Goal: Information Seeking & Learning: Find specific page/section

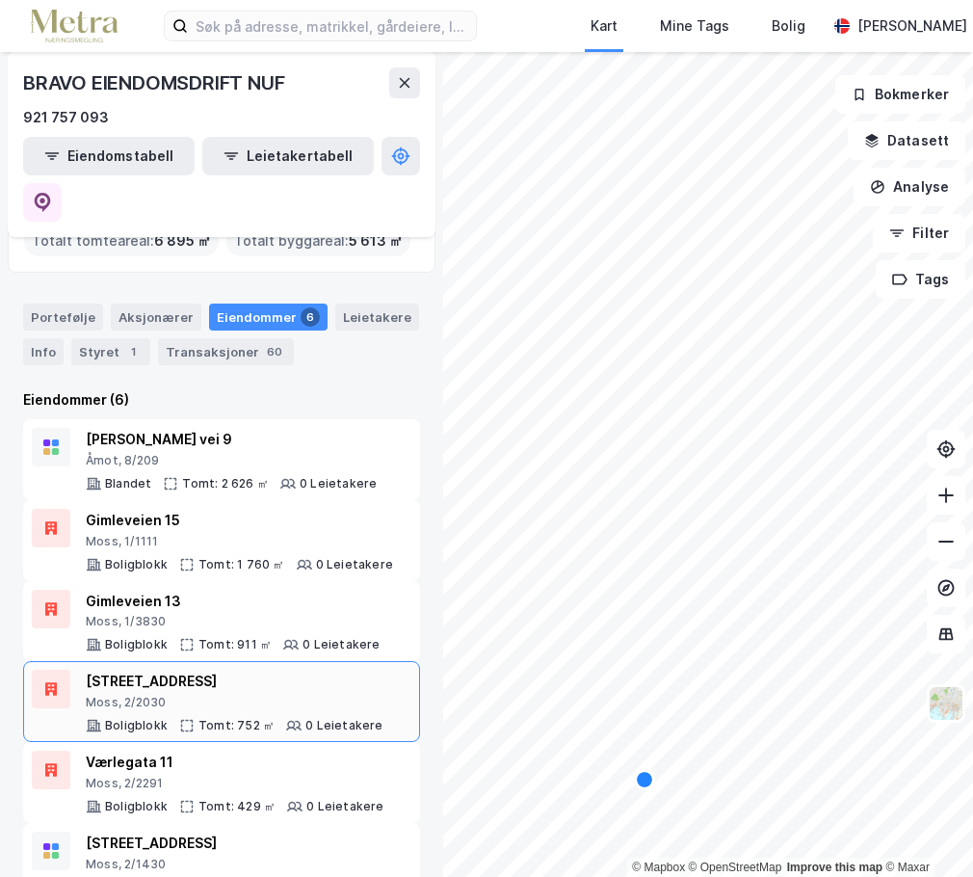
scroll to position [79, 0]
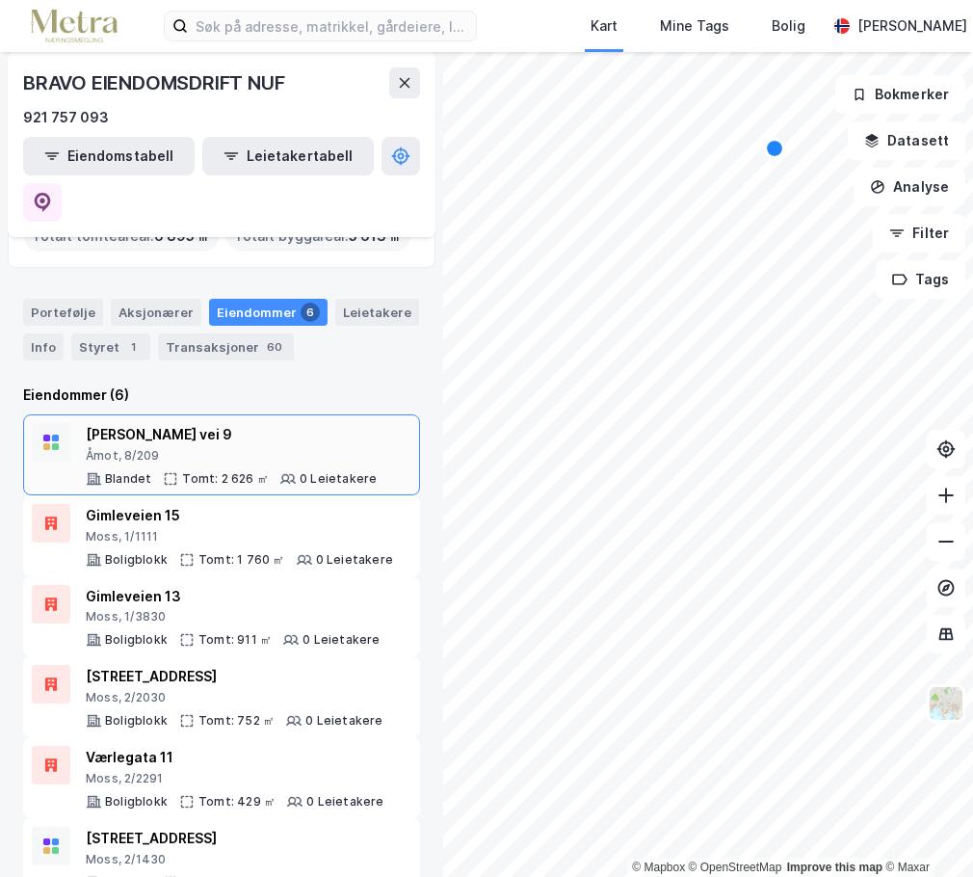
click at [189, 423] on div "[PERSON_NAME] vei 9" at bounding box center [231, 434] width 291 height 23
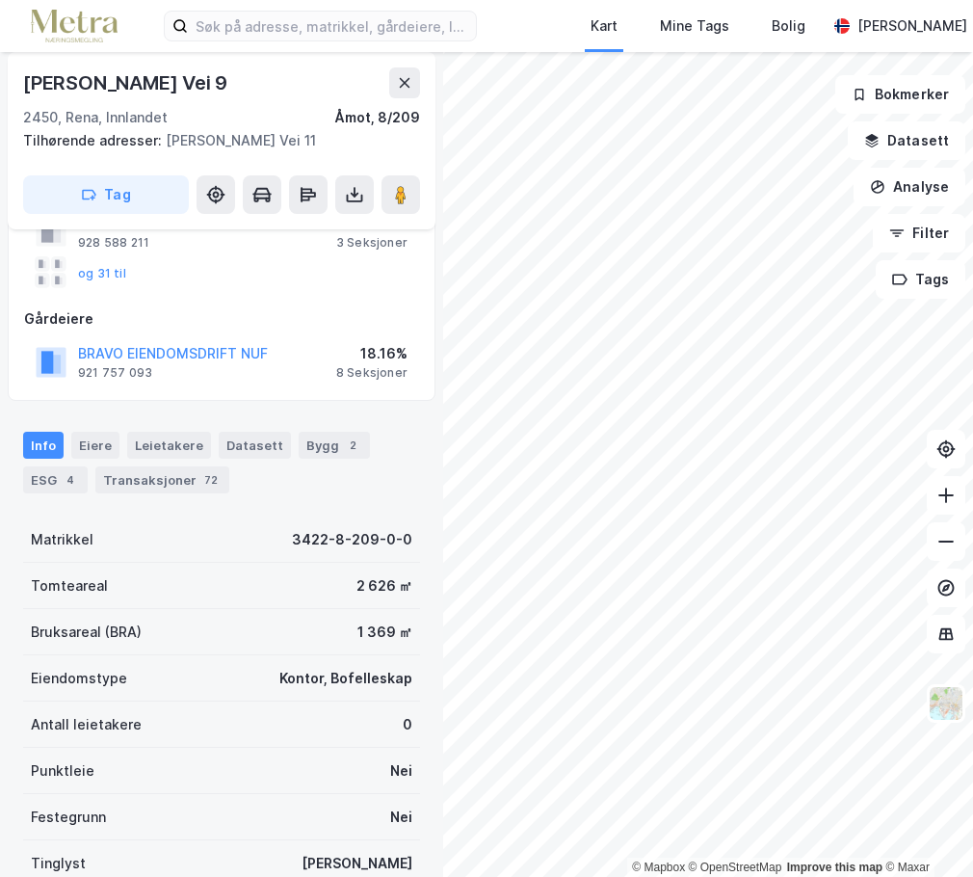
scroll to position [62, 0]
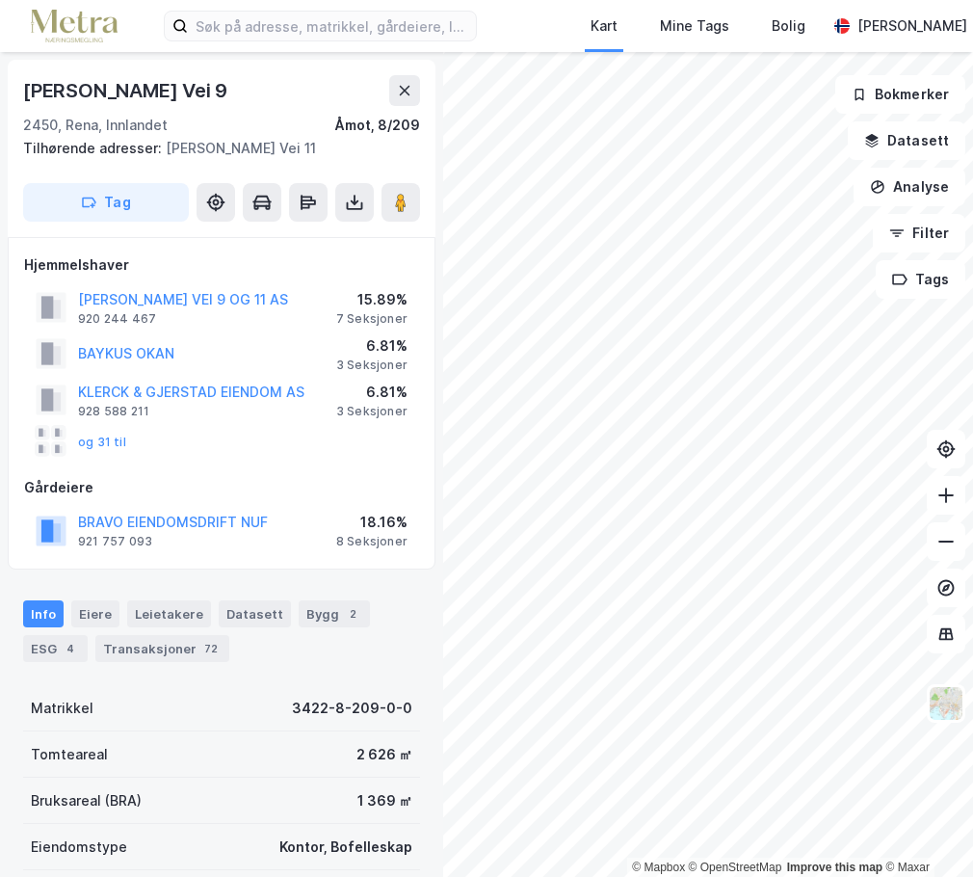
click at [169, 633] on div "Info [PERSON_NAME] Datasett Bygg 2 ESG 4 Transaksjoner 72" at bounding box center [221, 631] width 397 height 62
click at [175, 647] on div "Transaksjoner 72" at bounding box center [162, 648] width 134 height 27
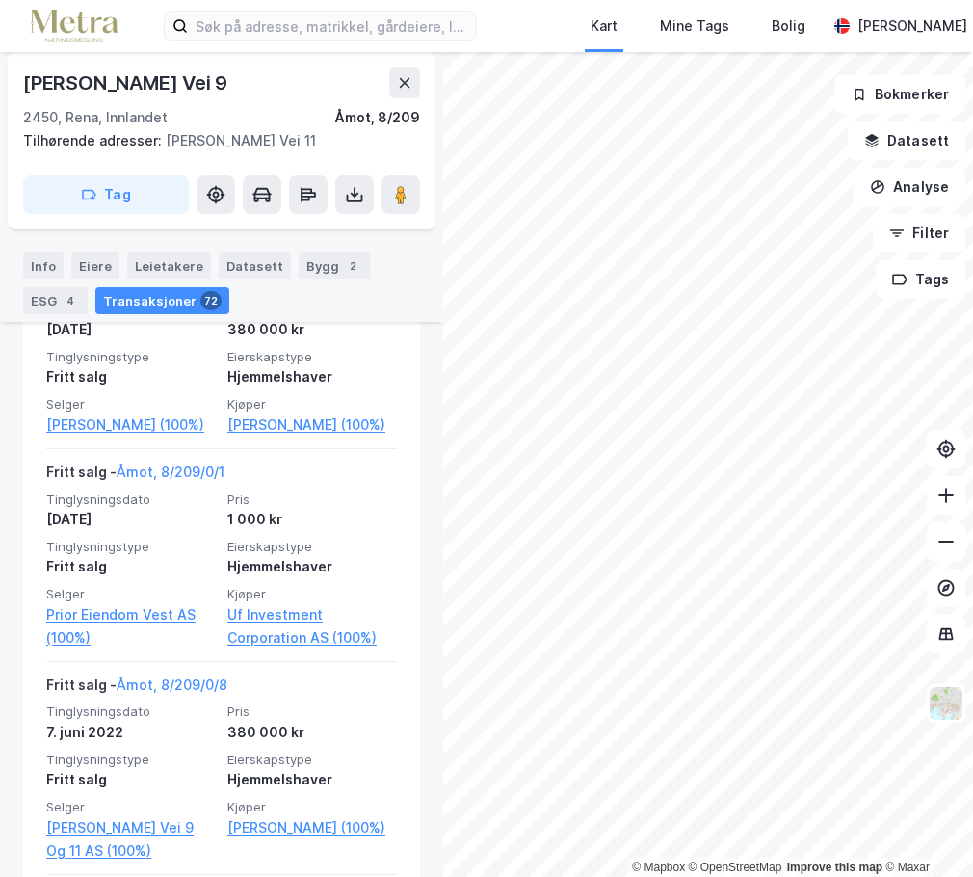
scroll to position [10445, 0]
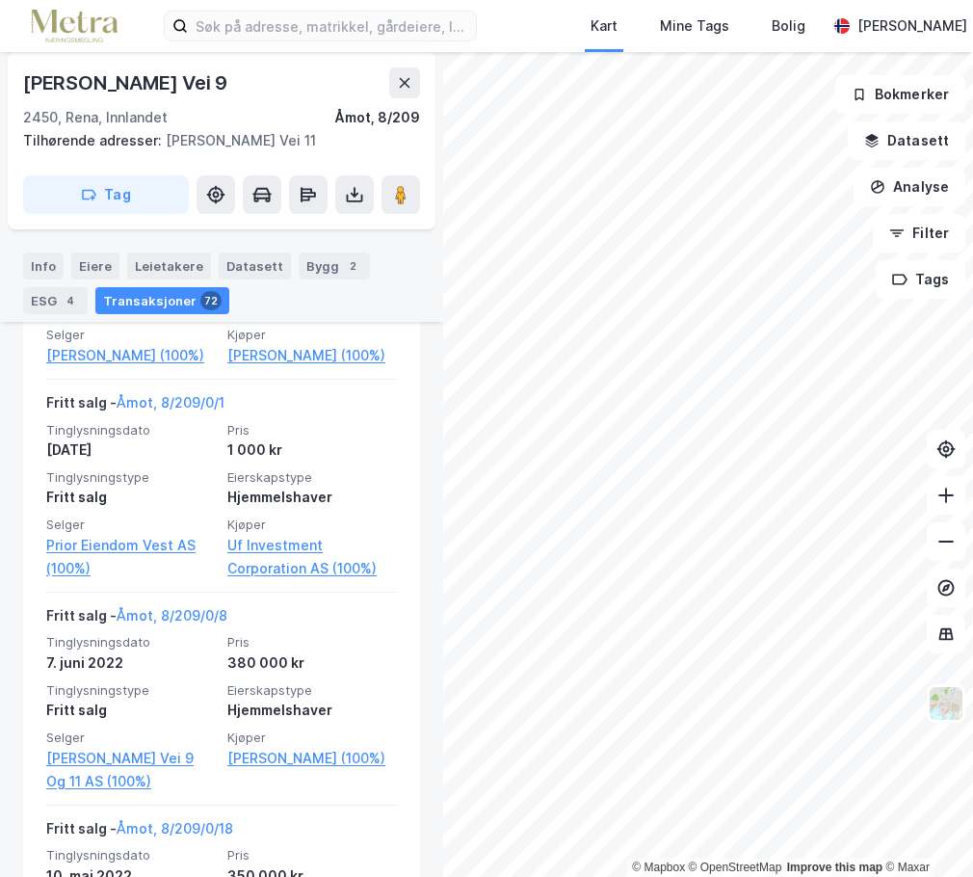
click at [396, 277] on div "Info [PERSON_NAME] Datasett Bygg 2 ESG 4 Transaksjoner 72" at bounding box center [221, 283] width 397 height 62
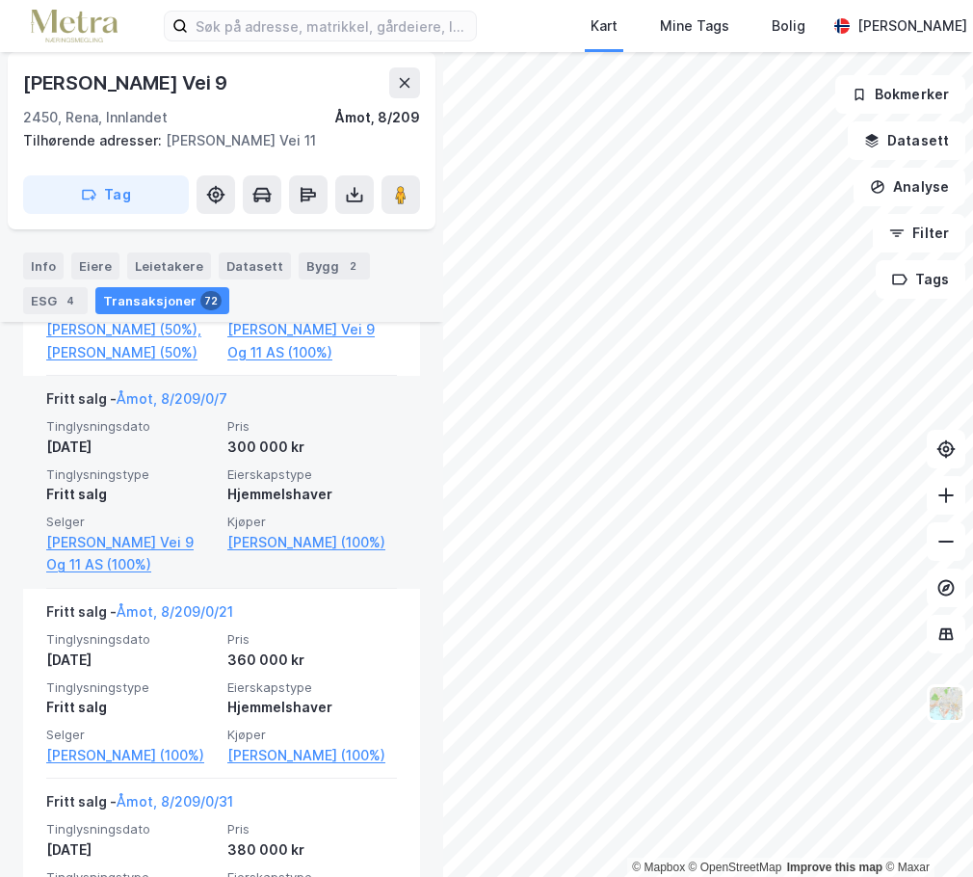
scroll to position [9867, 0]
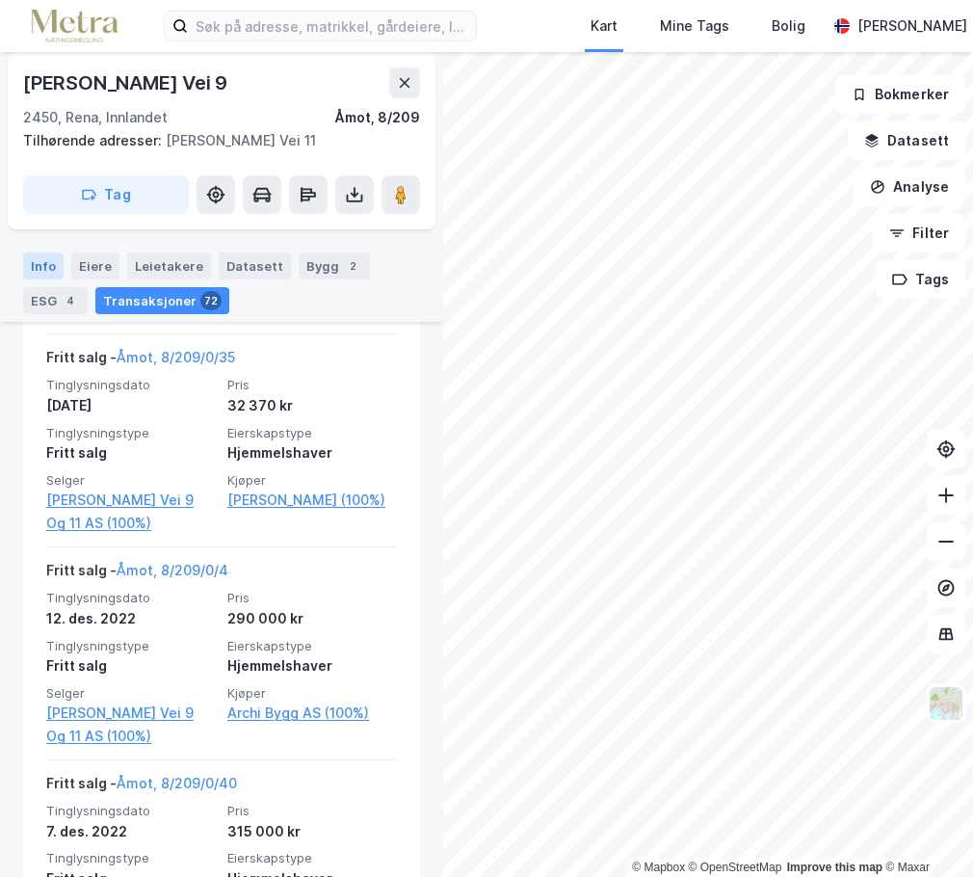
click at [44, 254] on div "Info" at bounding box center [43, 265] width 40 height 27
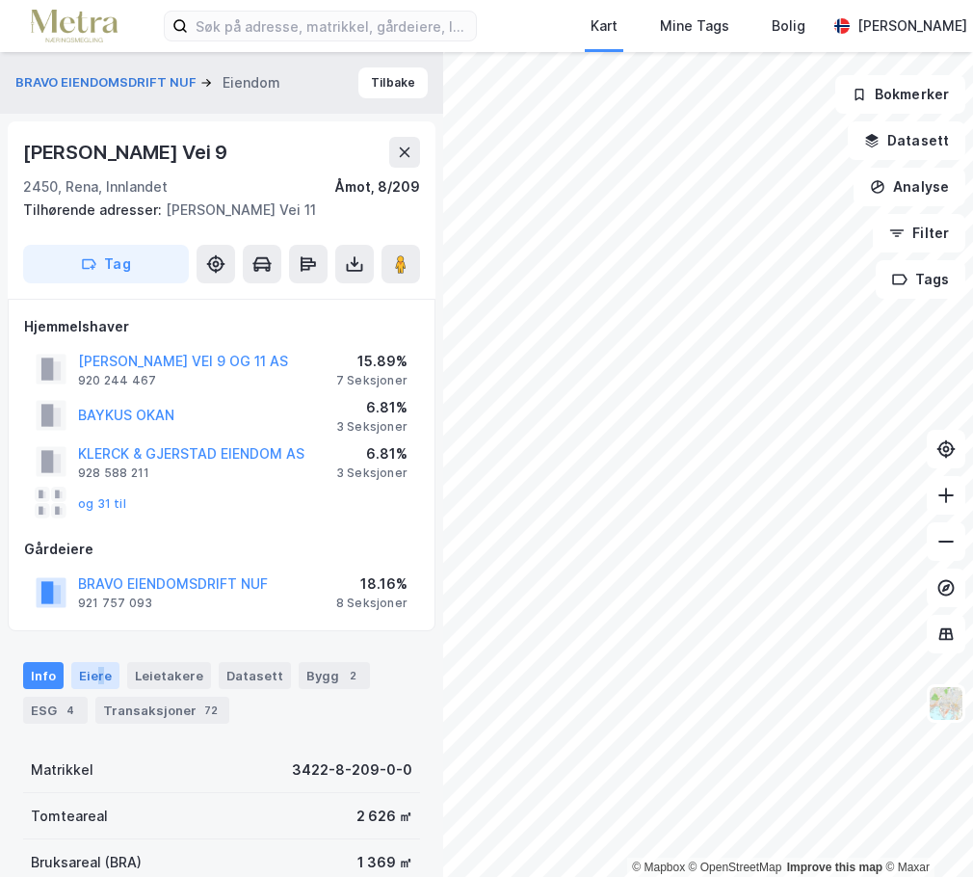
click at [97, 679] on div "Eiere" at bounding box center [95, 675] width 48 height 27
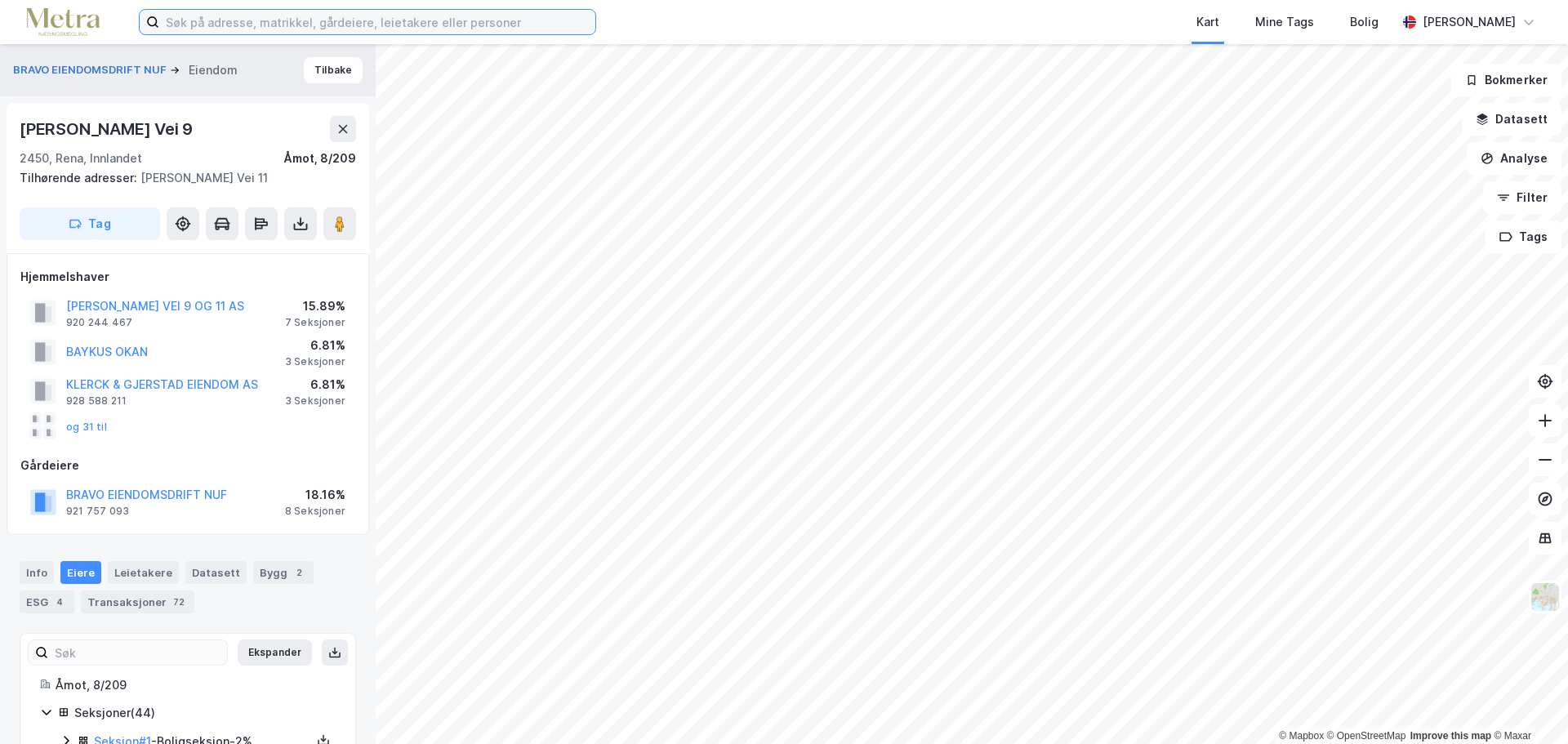
click at [258, 24] on input at bounding box center [377, 22] width 436 height 25
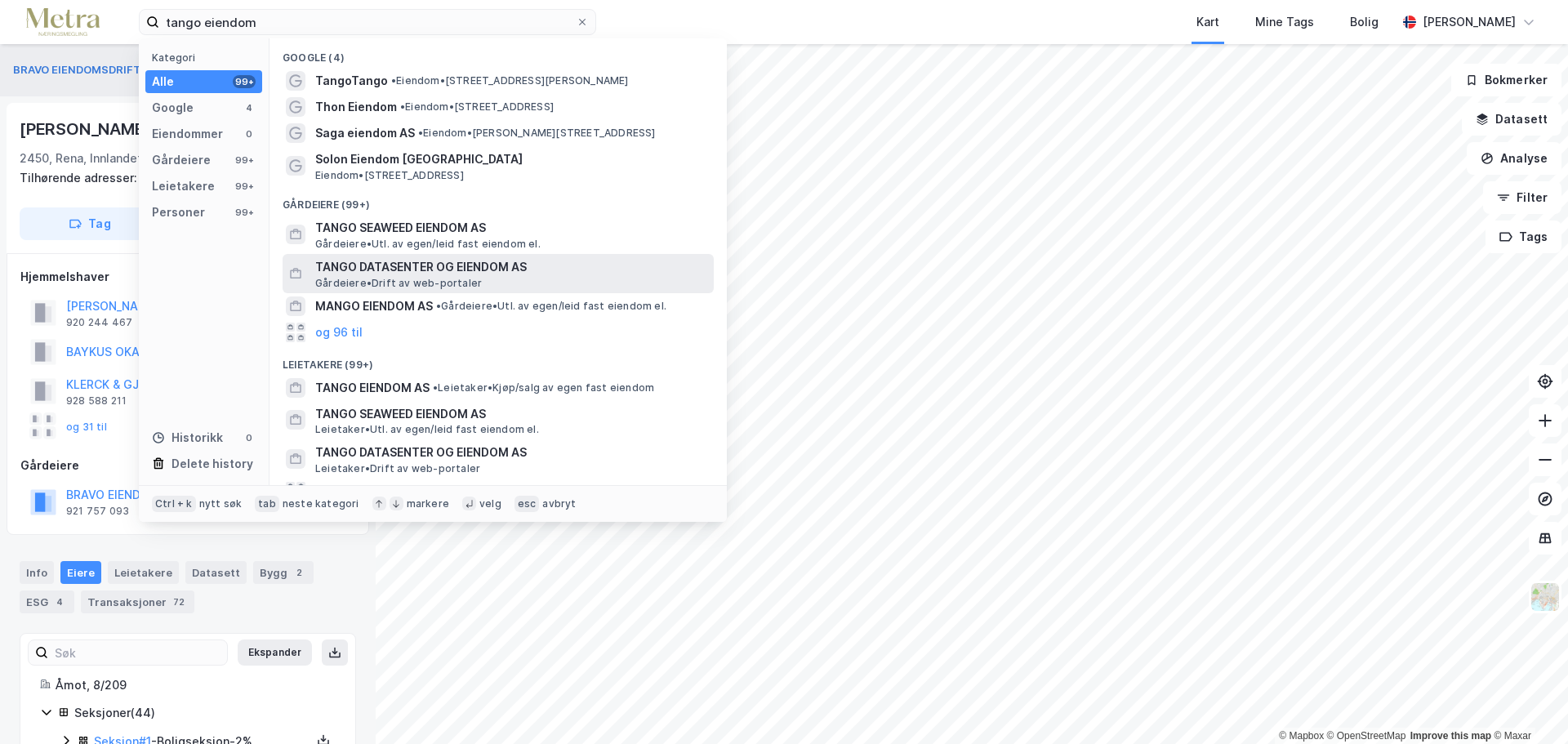
click at [586, 267] on span "TANGO DATASENTER OG EIENDOM AS" at bounding box center [511, 267] width 392 height 19
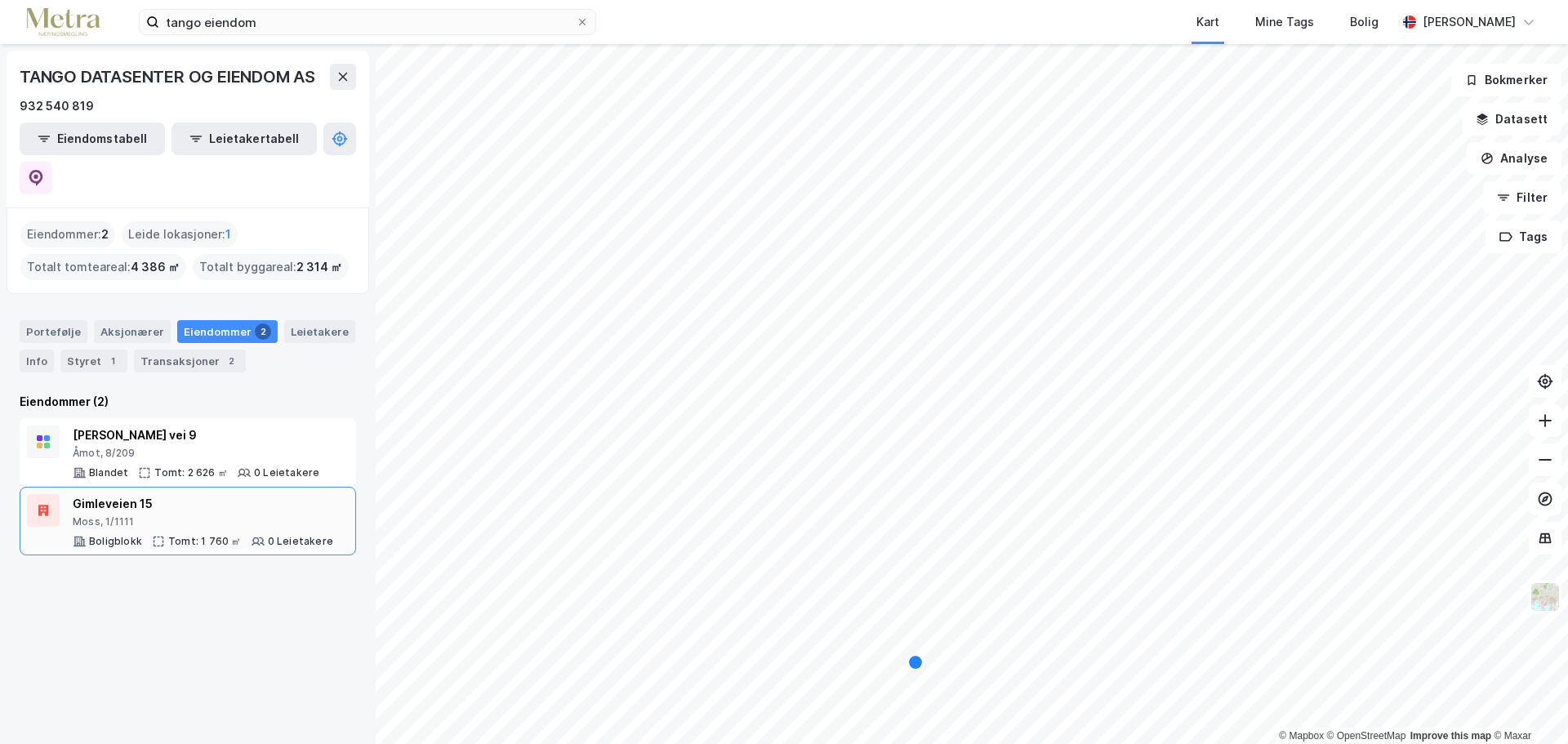
click at [236, 494] on div "Gimleveien 15 Moss, 1/1111 Boligblokk Tomt: 1 760 ㎡ 0 Leietakere" at bounding box center [203, 521] width 260 height 54
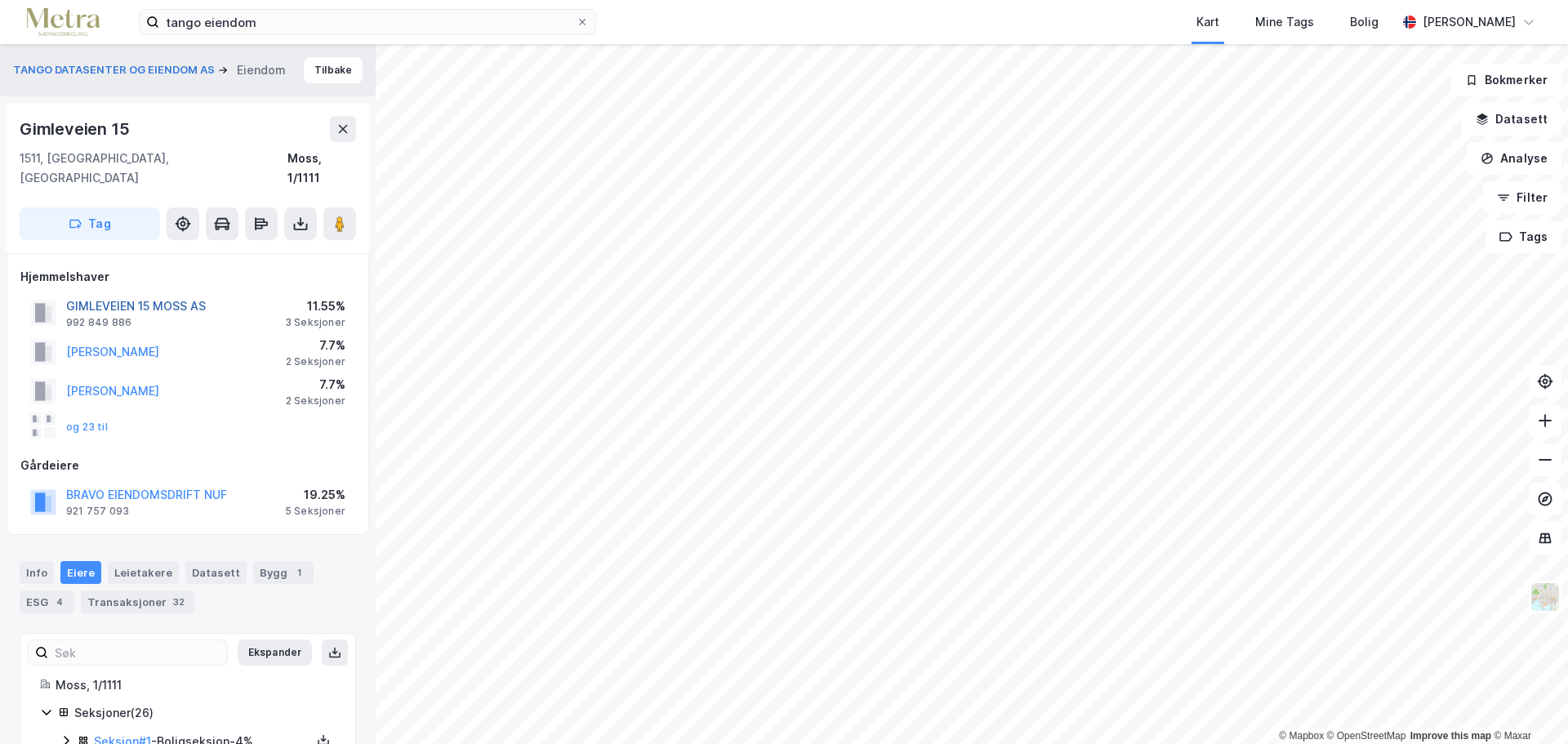
click at [0, 0] on button "GIMLEVEIEN 15 MOSS AS" at bounding box center [0, 0] width 0 height 0
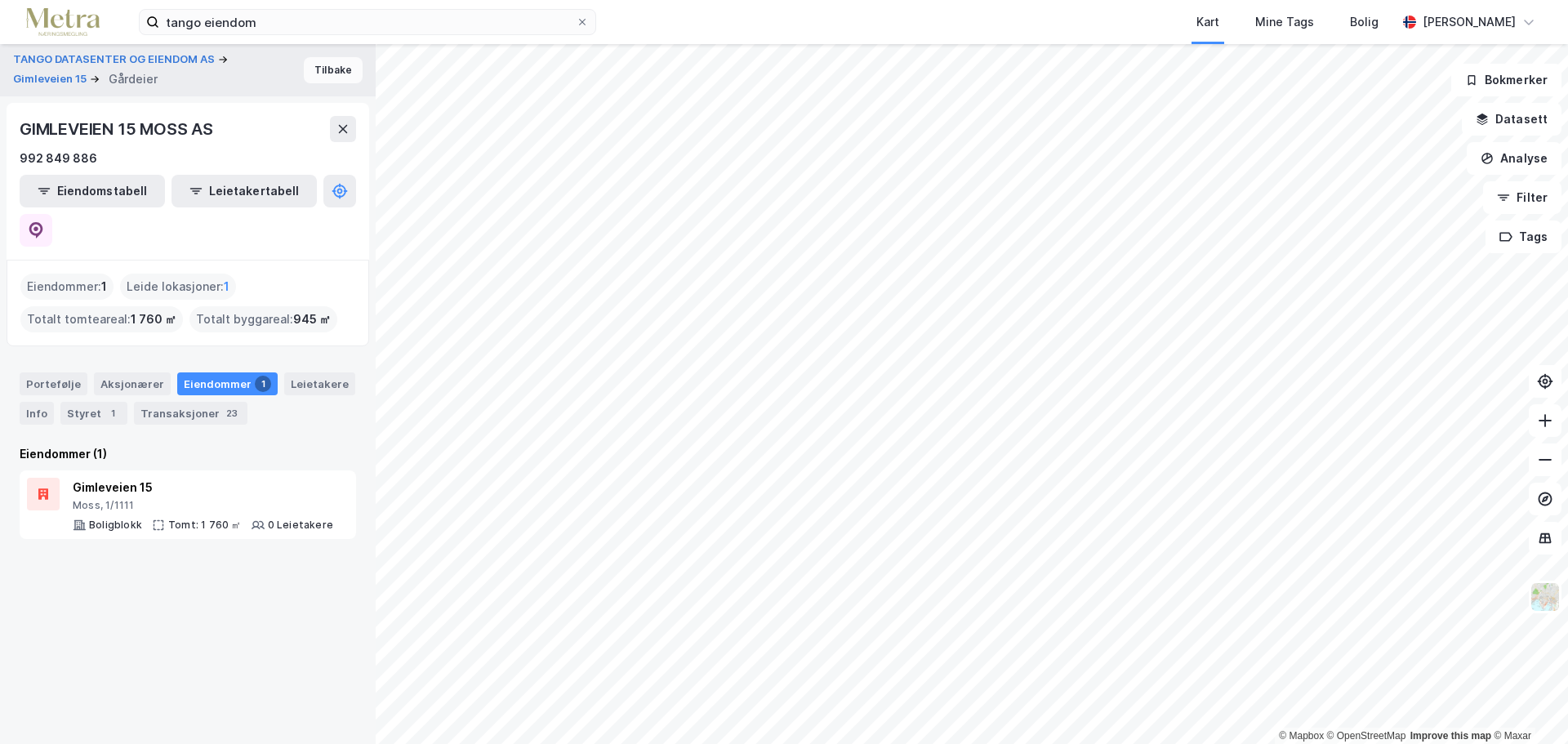
click at [319, 68] on button "Tilbake" at bounding box center [332, 69] width 58 height 26
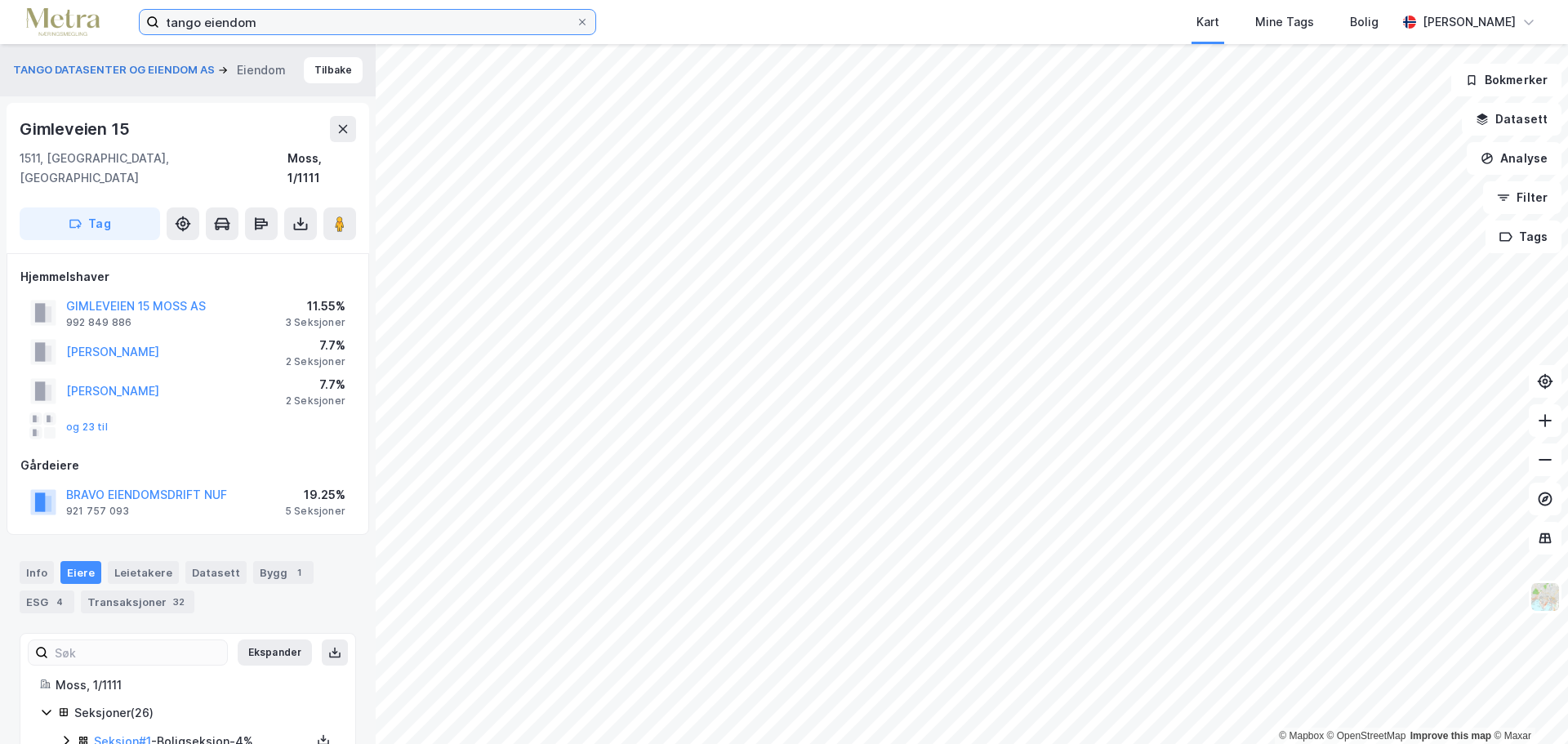
click at [292, 28] on input "tango eiendom" at bounding box center [367, 22] width 416 height 25
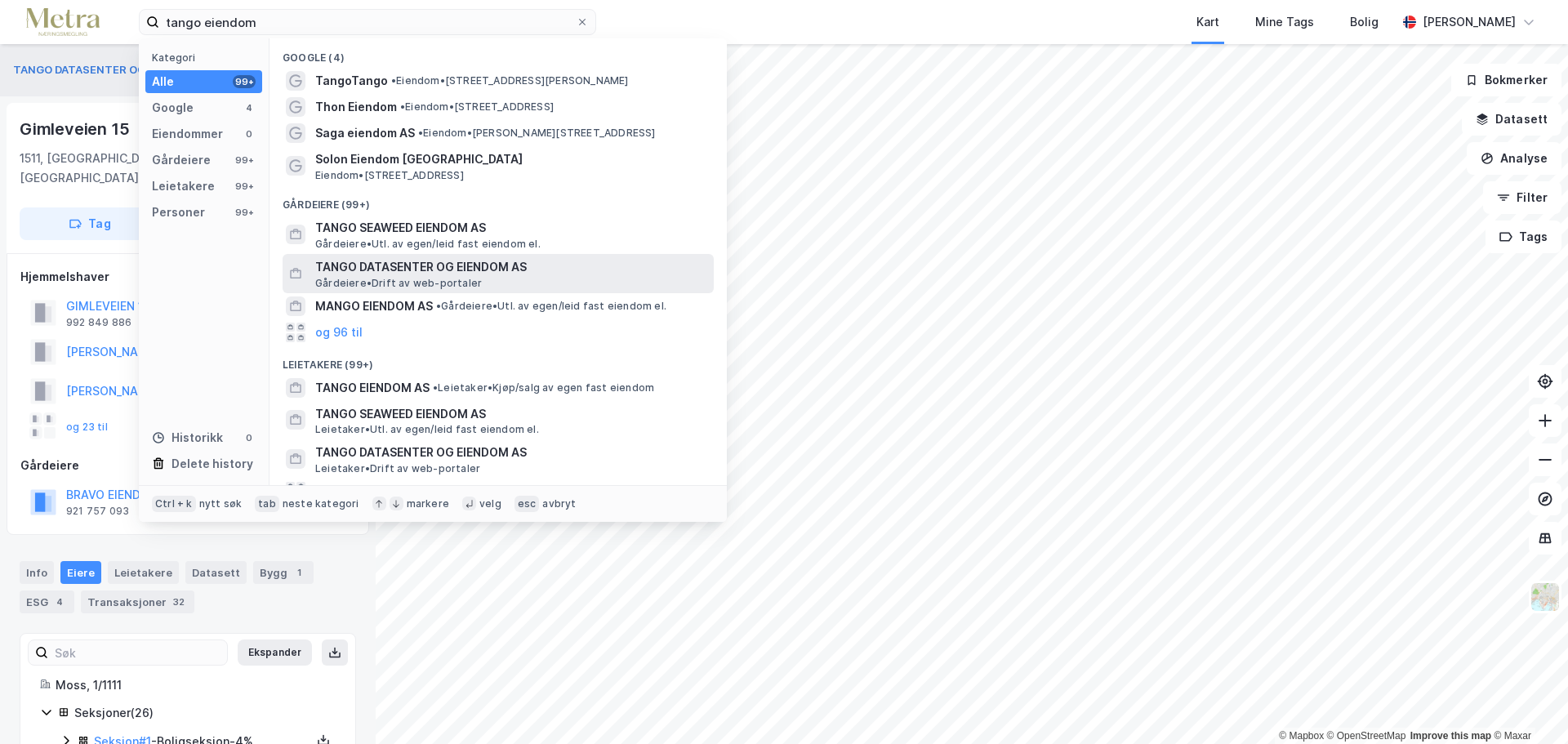
click at [485, 275] on span "TANGO DATASENTER OG EIENDOM AS" at bounding box center [511, 267] width 392 height 19
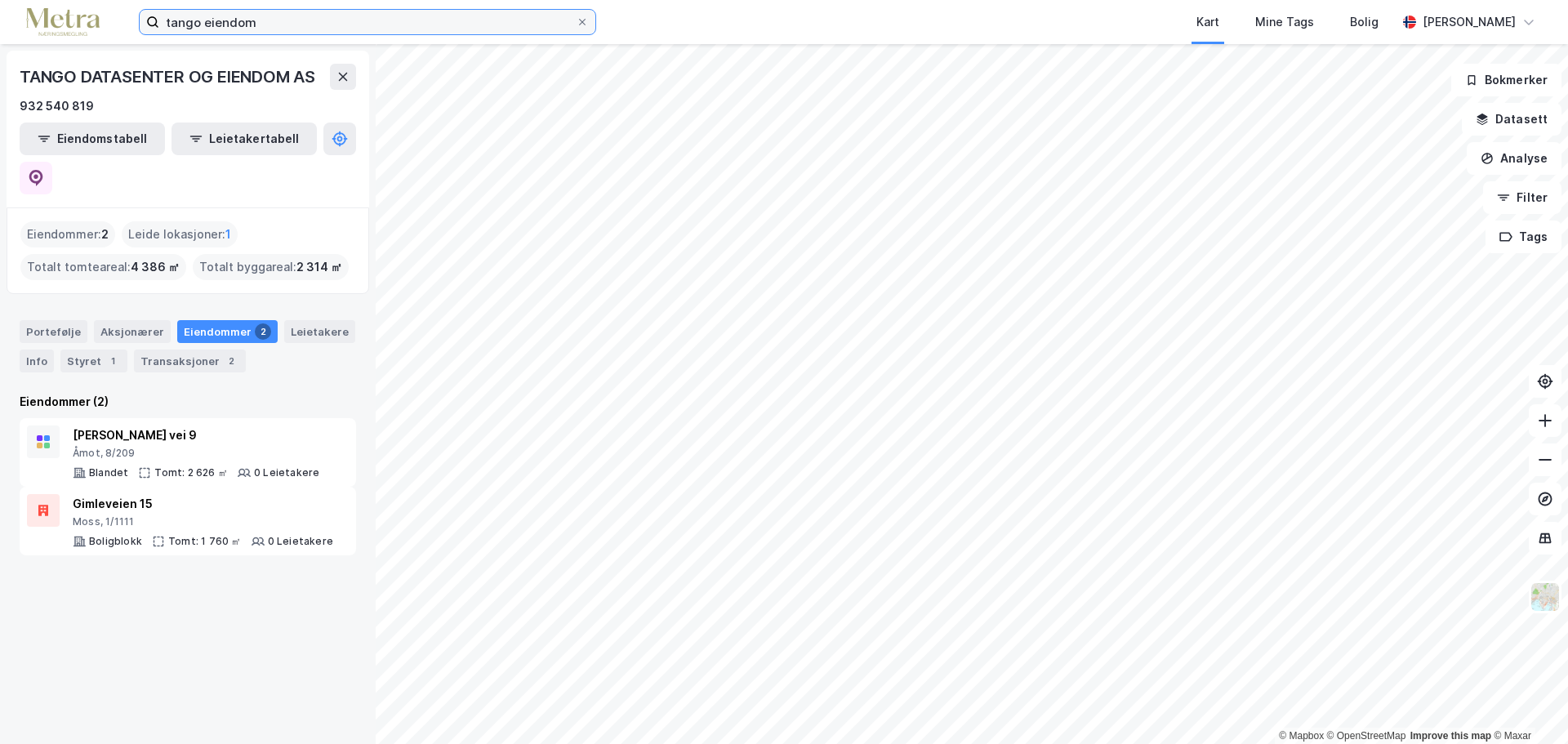
click at [237, 25] on input "tango eiendom" at bounding box center [367, 22] width 416 height 25
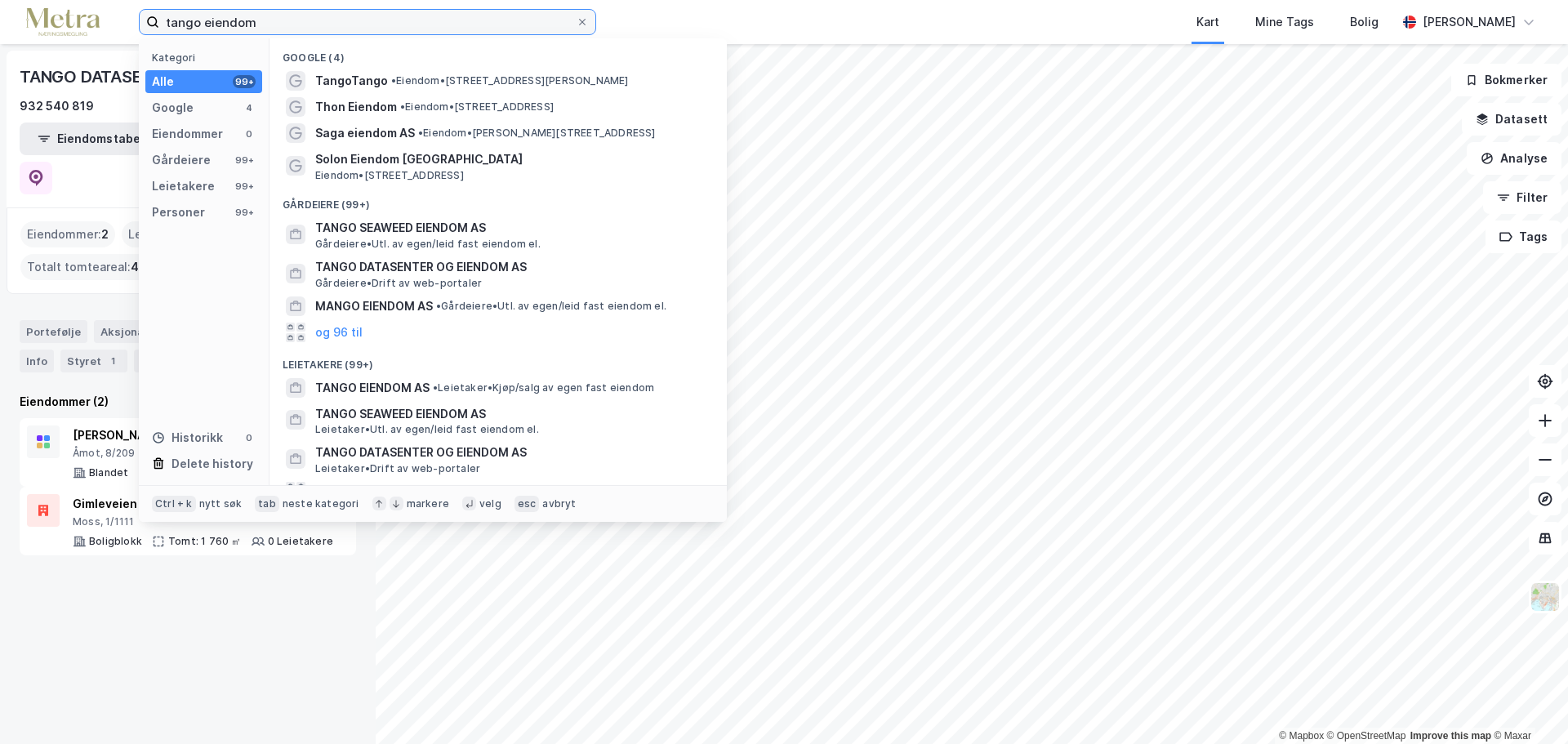
click at [237, 25] on input "tango eiendom" at bounding box center [367, 22] width 416 height 25
click at [237, 26] on input "tango eiendom" at bounding box center [367, 22] width 416 height 25
paste input "Delta Boligeiendom AS"
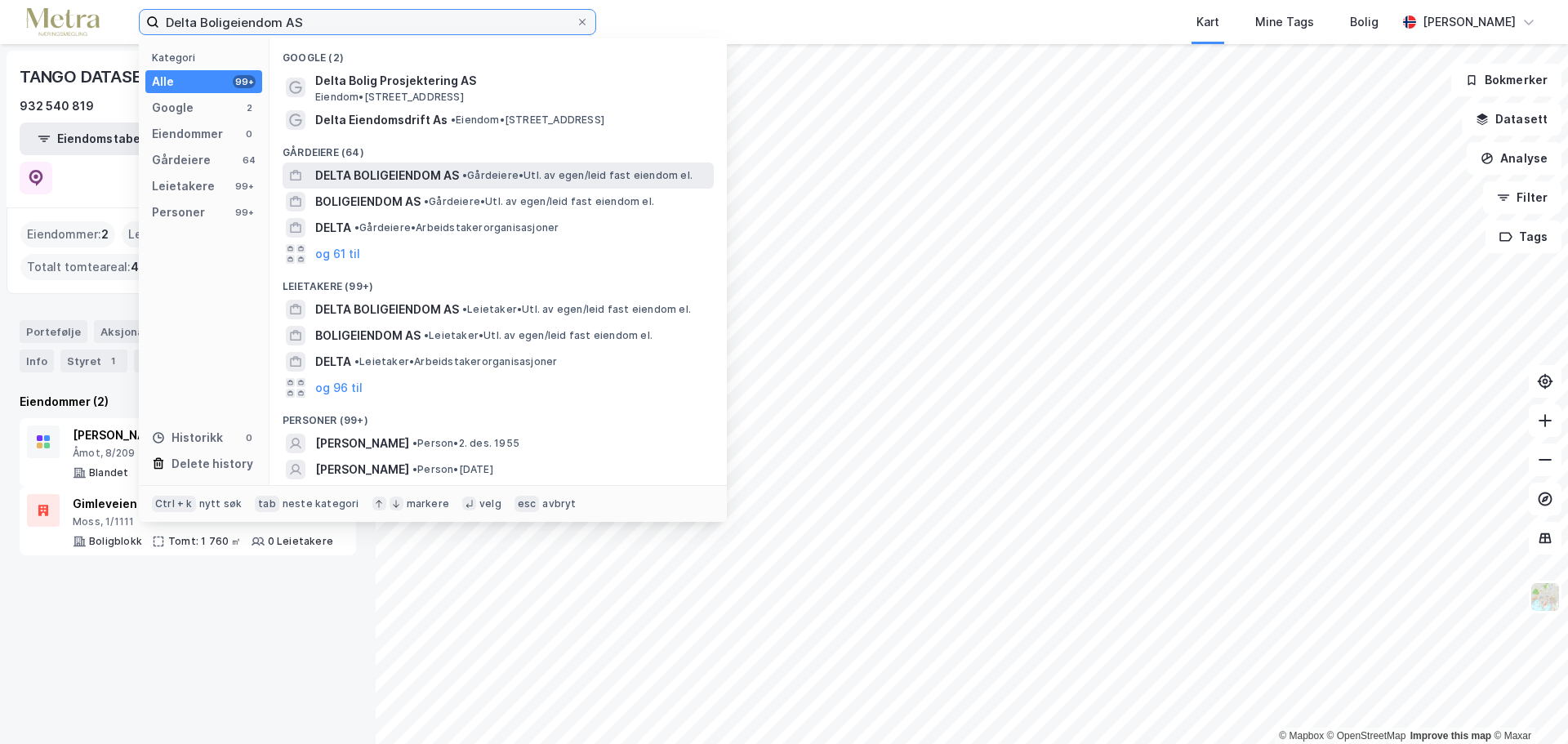
type input "Delta Boligeiendom AS"
click at [467, 177] on span "•" at bounding box center [464, 175] width 5 height 12
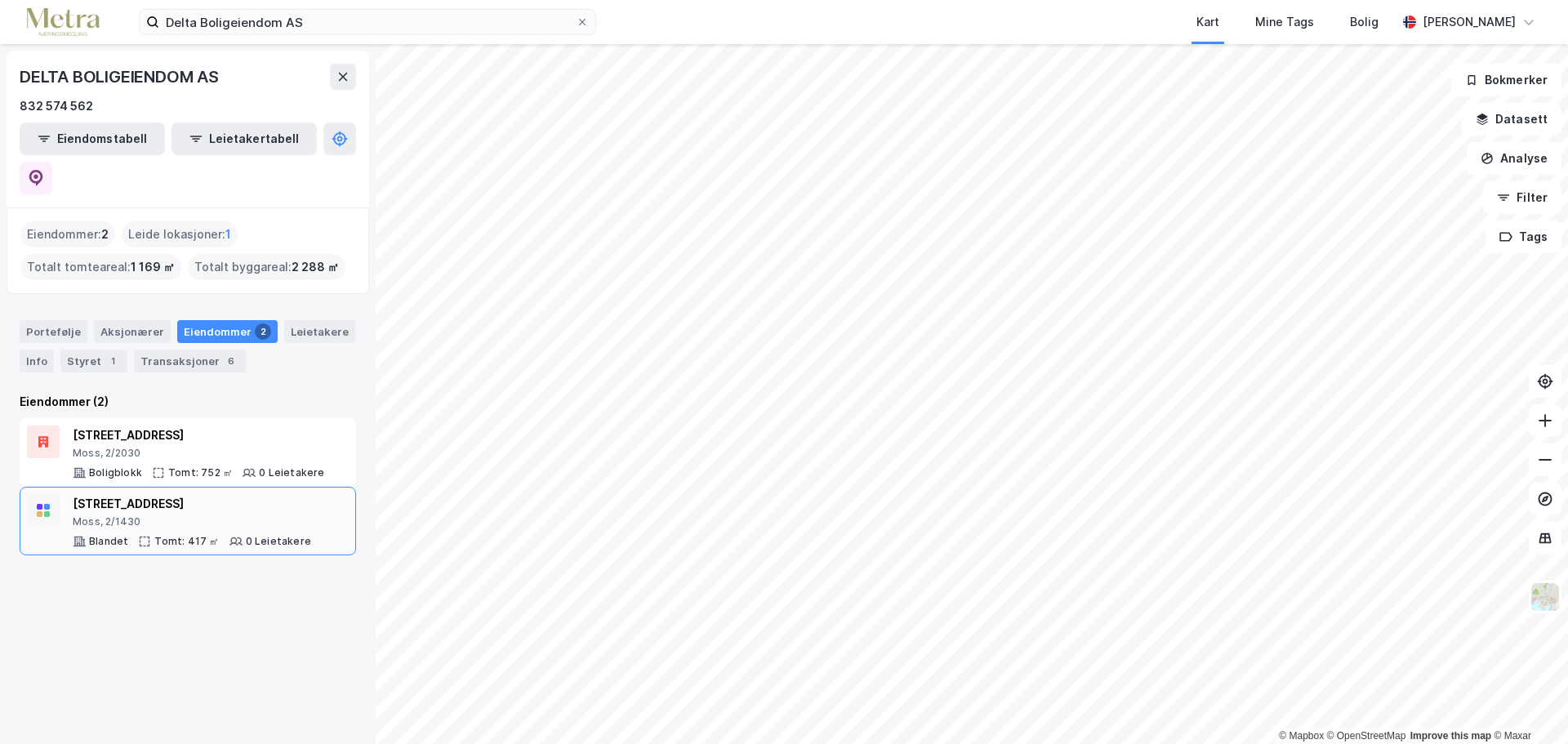
click at [191, 494] on div "[STREET_ADDRESS]" at bounding box center [192, 503] width 238 height 19
